Goal: Task Accomplishment & Management: Complete application form

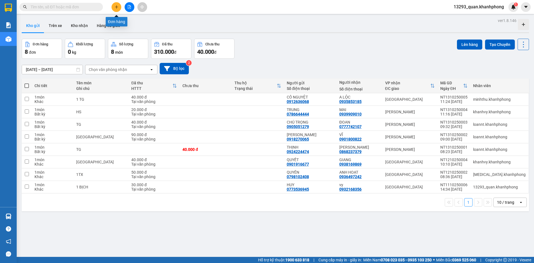
click at [115, 9] on button at bounding box center [117, 7] width 10 height 10
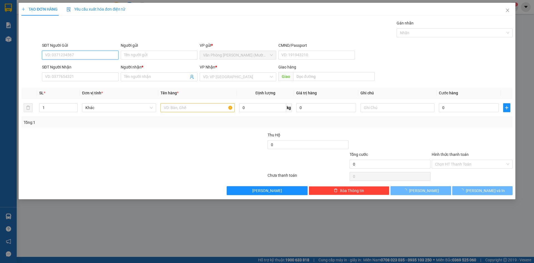
click at [81, 56] on input "SĐT Người Gửi" at bounding box center [80, 55] width 76 height 9
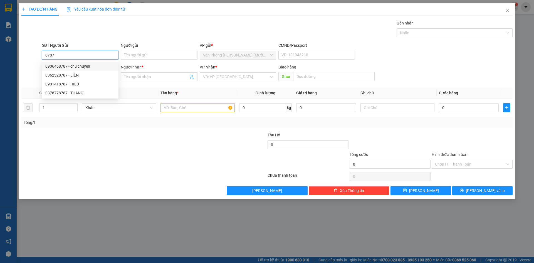
click at [72, 68] on div "0906468787 - chú chuyên" at bounding box center [80, 66] width 70 height 6
type input "0906468787"
type input "chú chuyên"
type input "0906468787"
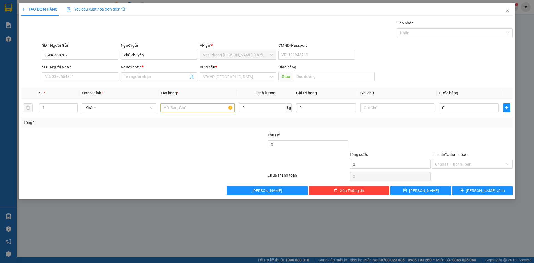
click at [104, 29] on div "Gói vận chuyển * Tiêu chuẩn Gán nhãn Nhãn" at bounding box center [277, 29] width 473 height 19
click at [97, 73] on input "SĐT Người Nhận" at bounding box center [80, 76] width 76 height 9
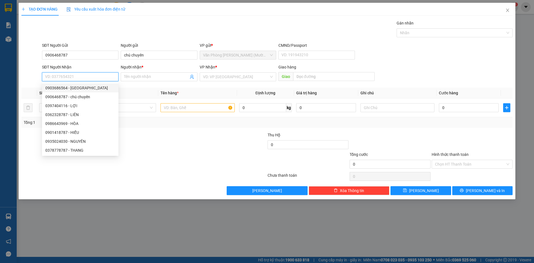
click at [88, 85] on div "0903686564 - [GEOGRAPHIC_DATA]" at bounding box center [80, 88] width 70 height 6
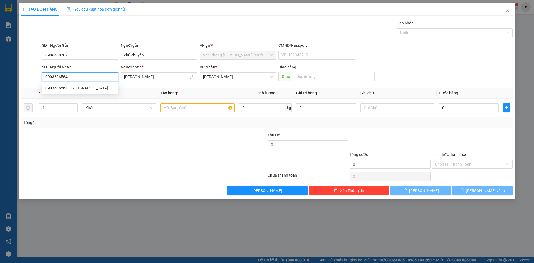
type input "0903686564"
type input "[PERSON_NAME]"
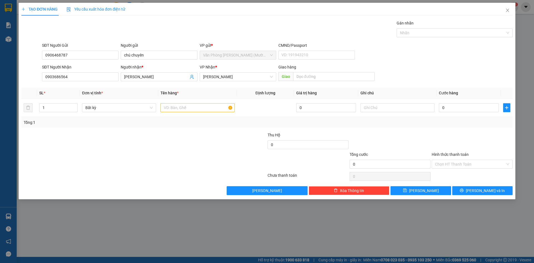
drag, startPoint x: 436, startPoint y: 66, endPoint x: 425, endPoint y: 69, distance: 11.3
click at [430, 68] on div "SĐT Người Nhận 0903686564 0903686564 Người nhận * [PERSON_NAME] VP Nhận * [PERS…" at bounding box center [277, 73] width 473 height 19
click at [168, 104] on input "text" at bounding box center [197, 107] width 74 height 9
type input "1 CỤC"
click at [467, 108] on input "0" at bounding box center [469, 107] width 60 height 9
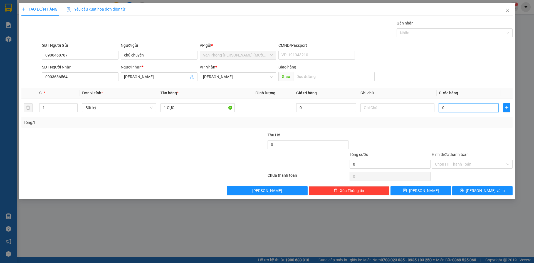
type input "4"
type input "40"
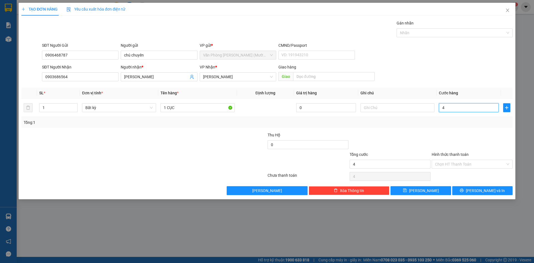
type input "40"
type input "40.000"
click at [462, 60] on div "SĐT Người Gửi 0906468787 Người gửi chú chuyên VP gửi * Văn Phòng [PERSON_NAME] …" at bounding box center [277, 51] width 473 height 19
click at [463, 125] on div "Tổng: 1" at bounding box center [266, 122] width 491 height 11
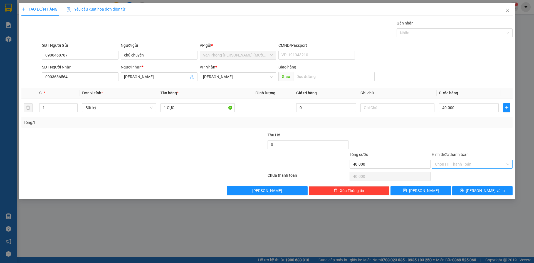
click at [465, 165] on input "Hình thức thanh toán" at bounding box center [470, 164] width 70 height 8
click at [456, 177] on div "Tại văn phòng" at bounding box center [472, 175] width 74 height 6
type input "0"
click at [466, 141] on div at bounding box center [472, 141] width 82 height 19
click at [464, 190] on icon "printer" at bounding box center [462, 191] width 4 height 4
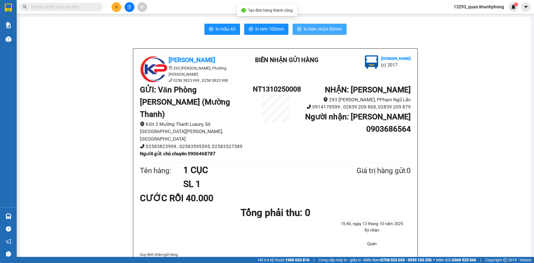
click at [321, 32] on span "In biên nhận 80mm" at bounding box center [323, 29] width 38 height 7
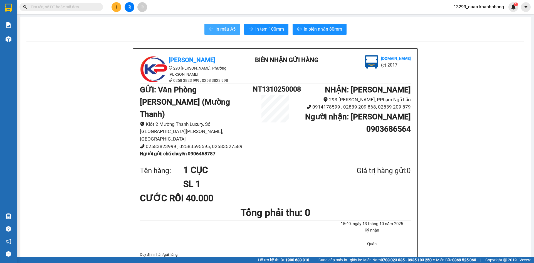
click at [230, 29] on span "In mẫu A5" at bounding box center [226, 29] width 20 height 7
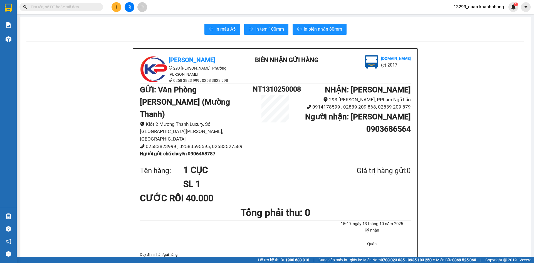
click at [46, 8] on input "text" at bounding box center [64, 7] width 66 height 6
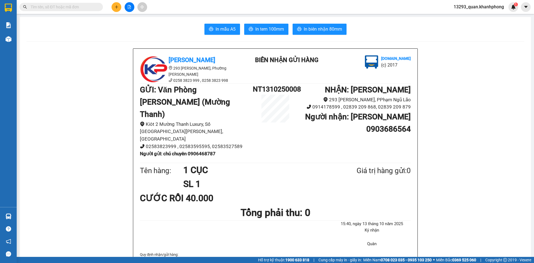
click at [58, 8] on input "text" at bounding box center [64, 7] width 66 height 6
click at [61, 6] on input "text" at bounding box center [64, 7] width 66 height 6
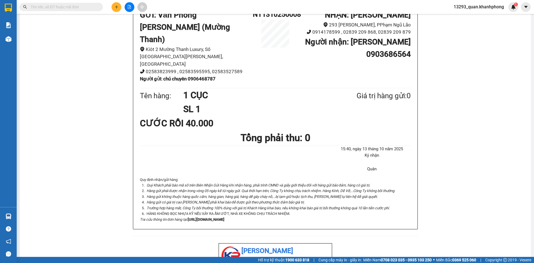
scroll to position [83, 0]
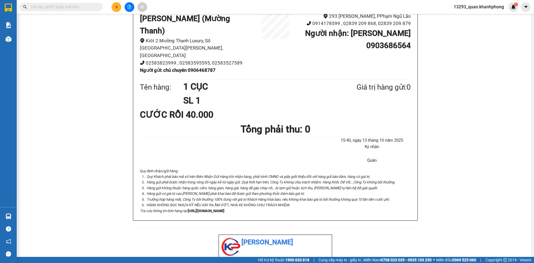
click at [119, 7] on button at bounding box center [117, 7] width 10 height 10
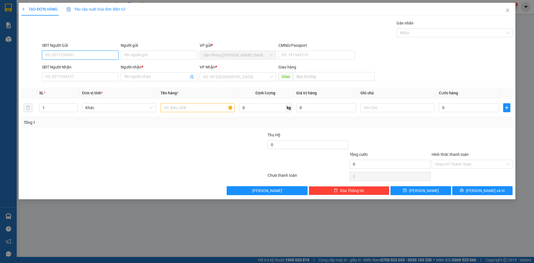
click at [98, 55] on input "SĐT Người Gửi" at bounding box center [80, 55] width 76 height 9
type input "0948525826"
click at [82, 69] on div "0948525826 - CÔ TÁM" at bounding box center [80, 66] width 70 height 6
type input "CÔ TÁM"
type input "0948525826"
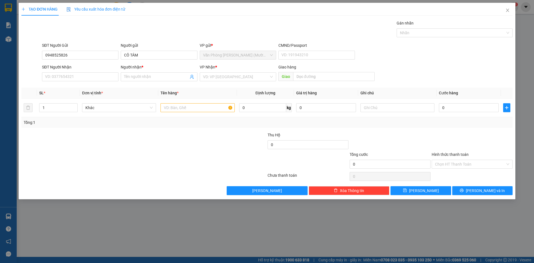
click at [96, 41] on div "Transit Pickup Surcharge Ids Transit Deliver Surcharge Ids Transit Deliver Surc…" at bounding box center [266, 107] width 491 height 175
click at [86, 81] on input "SĐT Người Nhận" at bounding box center [80, 76] width 76 height 9
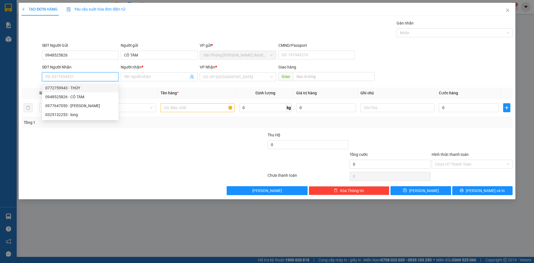
click at [75, 88] on div "0772759943 - THÚY" at bounding box center [80, 88] width 70 height 6
type input "0772759943"
type input "THÚY"
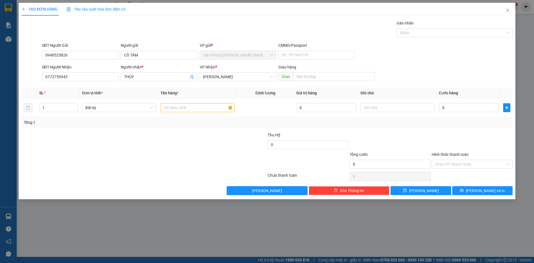
click at [131, 26] on div "Gói vận chuyển * Tiêu chuẩn Gán nhãn Nhãn" at bounding box center [277, 29] width 473 height 19
click at [448, 74] on div "SĐT Người Nhận 0772759943 Người nhận * THÚY VP Nhận * [PERSON_NAME] [PERSON_NAM…" at bounding box center [277, 73] width 473 height 19
click at [194, 109] on input "text" at bounding box center [197, 107] width 74 height 9
type input "1H"
click at [456, 103] on div "0" at bounding box center [469, 107] width 60 height 11
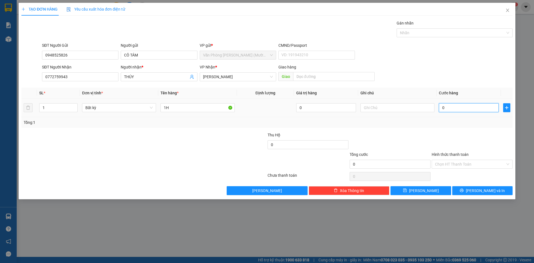
click at [456, 109] on input "0" at bounding box center [469, 107] width 60 height 9
type input "2"
type input "20"
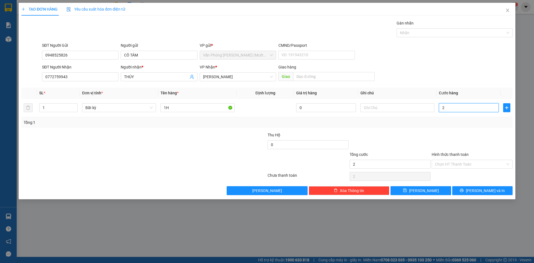
type input "20"
type input "20.000"
click at [500, 66] on div "SĐT Người Nhận 0772759943 Người nhận * THÚY VP Nhận * [PERSON_NAME] [PERSON_NAM…" at bounding box center [277, 73] width 473 height 19
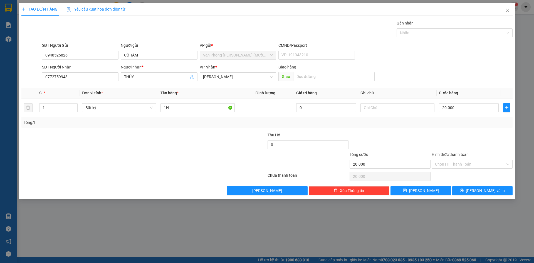
click at [475, 130] on div "Transit Pickup Surcharge Ids Transit Deliver Surcharge Ids Transit Deliver Surc…" at bounding box center [266, 107] width 491 height 175
click at [476, 162] on input "Hình thức thanh toán" at bounding box center [470, 164] width 70 height 8
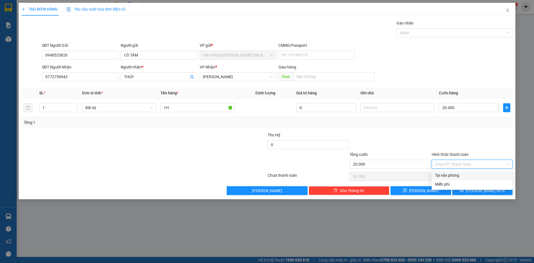
drag, startPoint x: 466, startPoint y: 177, endPoint x: 468, endPoint y: 174, distance: 3.3
click at [466, 175] on div "Tại văn phòng" at bounding box center [472, 175] width 74 height 6
type input "0"
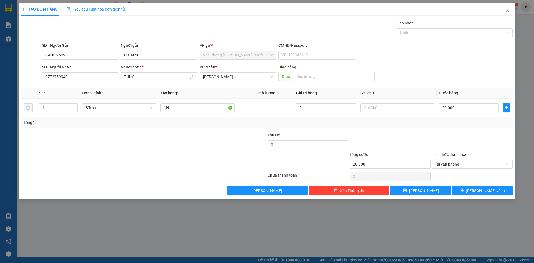
click at [483, 130] on div "Transit Pickup Surcharge Ids Transit Deliver Surcharge Ids Transit Deliver Surc…" at bounding box center [266, 107] width 491 height 175
click at [480, 198] on div "TẠO ĐƠN HÀNG Yêu cầu xuất hóa đơn điện tử Transit Pickup Surcharge Ids Transit …" at bounding box center [267, 101] width 497 height 196
click at [481, 188] on span "[PERSON_NAME] và In" at bounding box center [485, 190] width 39 height 6
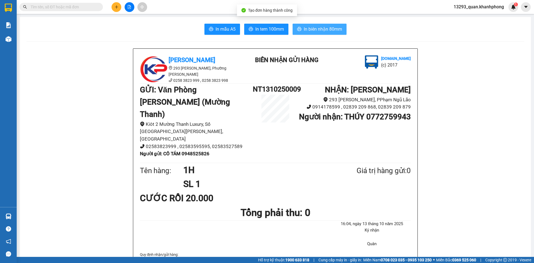
drag, startPoint x: 318, startPoint y: 29, endPoint x: 322, endPoint y: 20, distance: 9.8
click at [318, 27] on span "In biên nhận 80mm" at bounding box center [323, 29] width 38 height 7
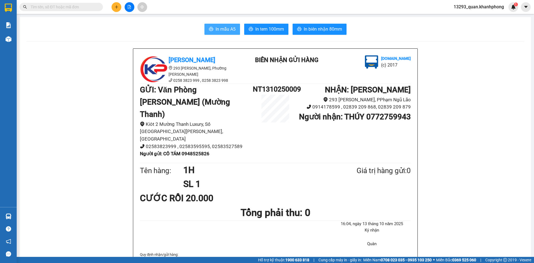
click at [227, 27] on span "In mẫu A5" at bounding box center [226, 29] width 20 height 7
